Goal: Transaction & Acquisition: Purchase product/service

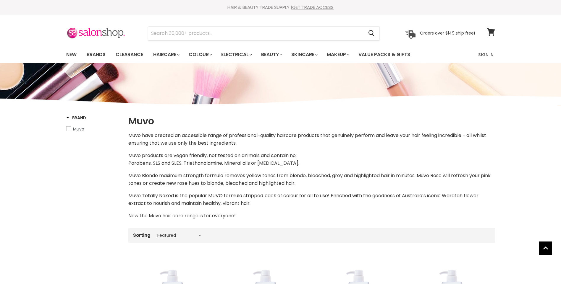
select select "manual"
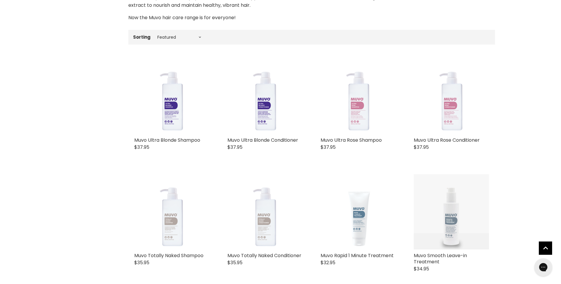
scroll to position [229, 0]
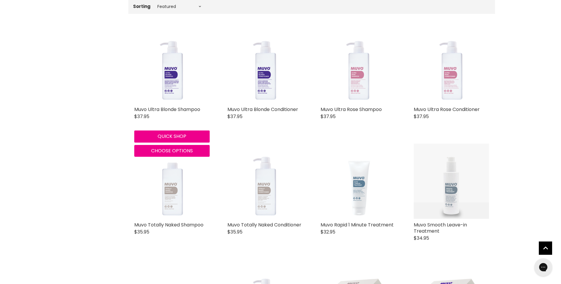
click at [170, 77] on img "Main content" at bounding box center [171, 65] width 75 height 75
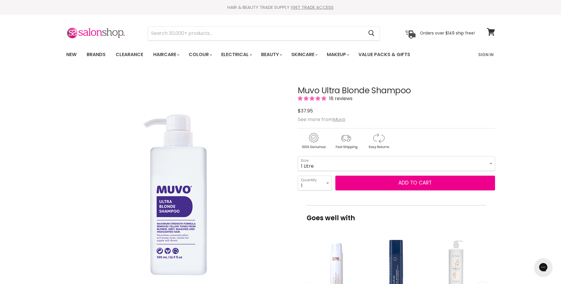
click at [298, 156] on select "500ml 1 Litre" at bounding box center [396, 163] width 197 height 15
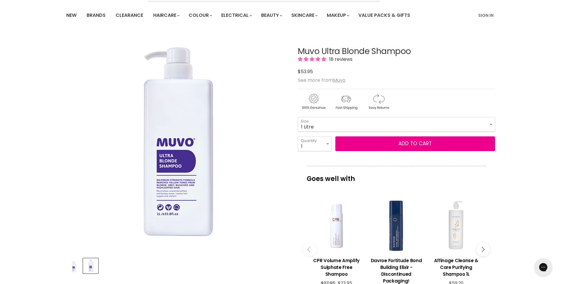
scroll to position [52, 0]
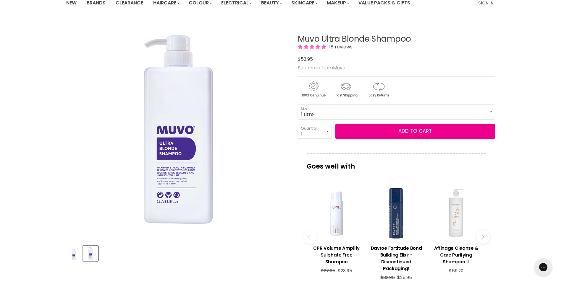
click at [362, 116] on select "500ml 1 Litre" at bounding box center [396, 112] width 197 height 15
click at [298, 105] on select "500ml 1 Litre" at bounding box center [396, 112] width 197 height 15
click at [357, 114] on select "500ml 1 Litre" at bounding box center [396, 112] width 197 height 15
click at [298, 105] on select "500ml 1 Litre" at bounding box center [396, 112] width 197 height 15
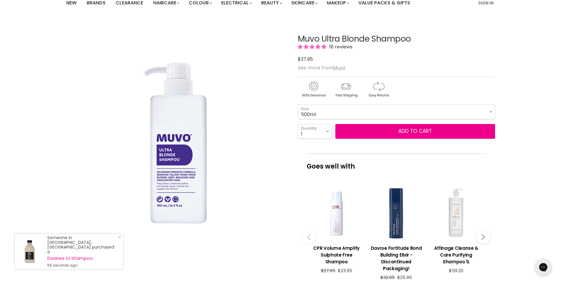
click at [350, 112] on select "500ml 1 Litre" at bounding box center [396, 112] width 197 height 15
click at [298, 105] on select "500ml 1 Litre" at bounding box center [396, 112] width 197 height 15
select select "1 Litre"
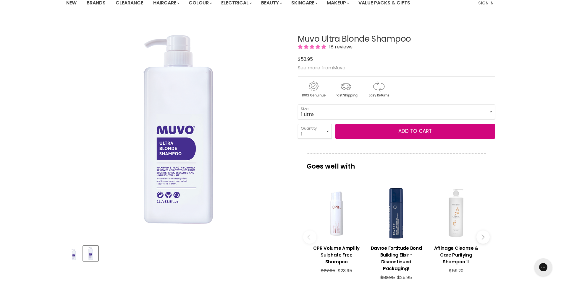
click at [401, 129] on button "Add to cart" at bounding box center [415, 131] width 160 height 15
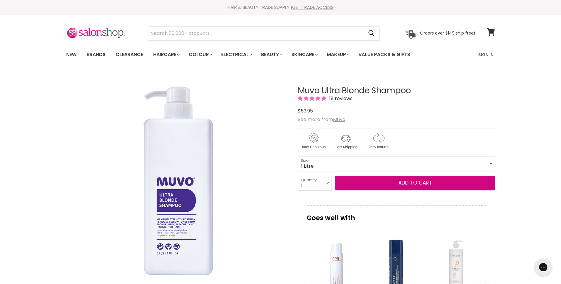
click at [423, 184] on button "Add to cart" at bounding box center [415, 183] width 160 height 15
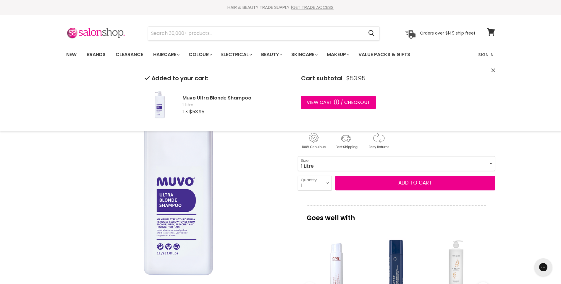
click at [341, 102] on link "View cart ( 1 ) / Checkout" at bounding box center [338, 102] width 75 height 13
